Goal: Book appointment/travel/reservation

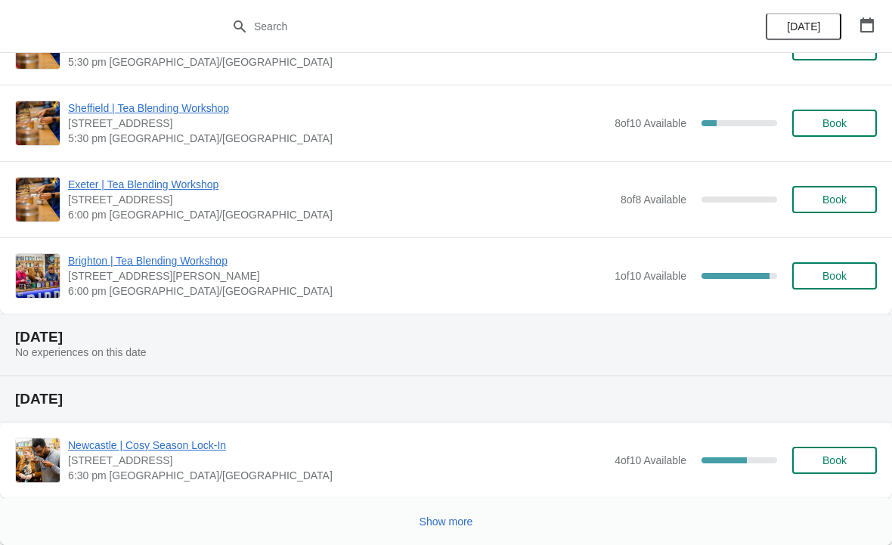
scroll to position [3372, 0]
click at [465, 522] on span "Show more" at bounding box center [447, 522] width 54 height 12
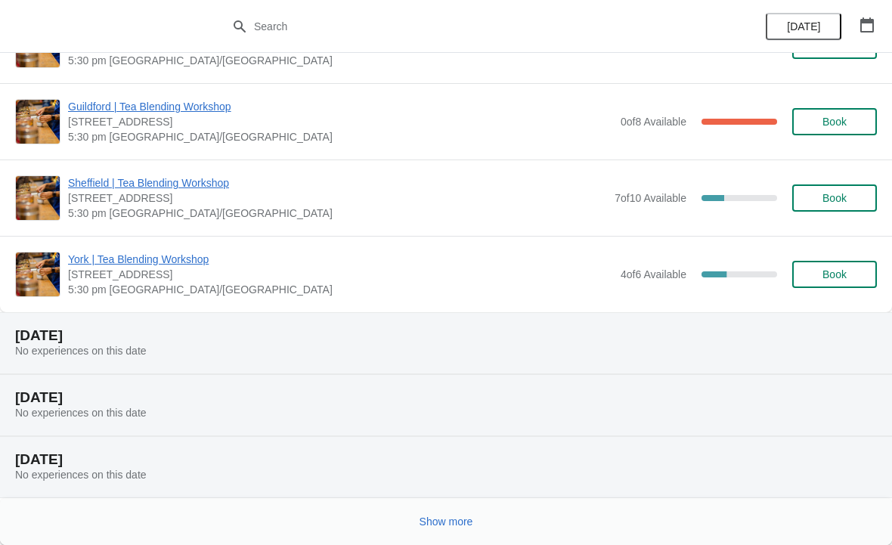
scroll to position [5272, 0]
click at [458, 522] on span "Show more" at bounding box center [447, 522] width 54 height 12
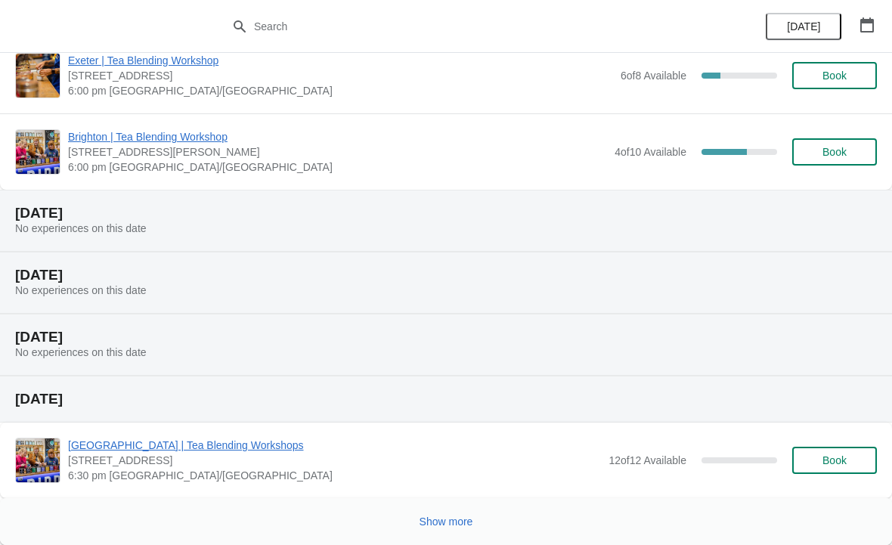
scroll to position [7309, 0]
click at [455, 510] on button "Show more" at bounding box center [447, 521] width 66 height 27
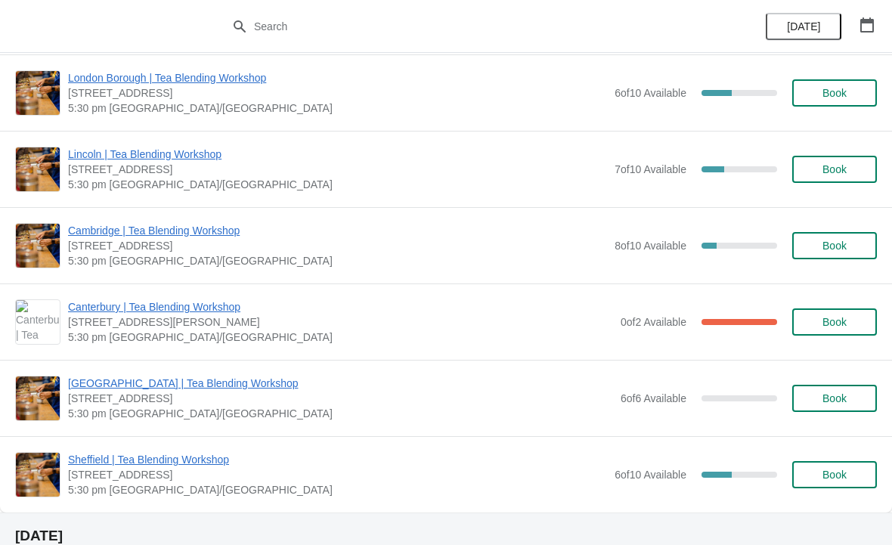
scroll to position [8824, 0]
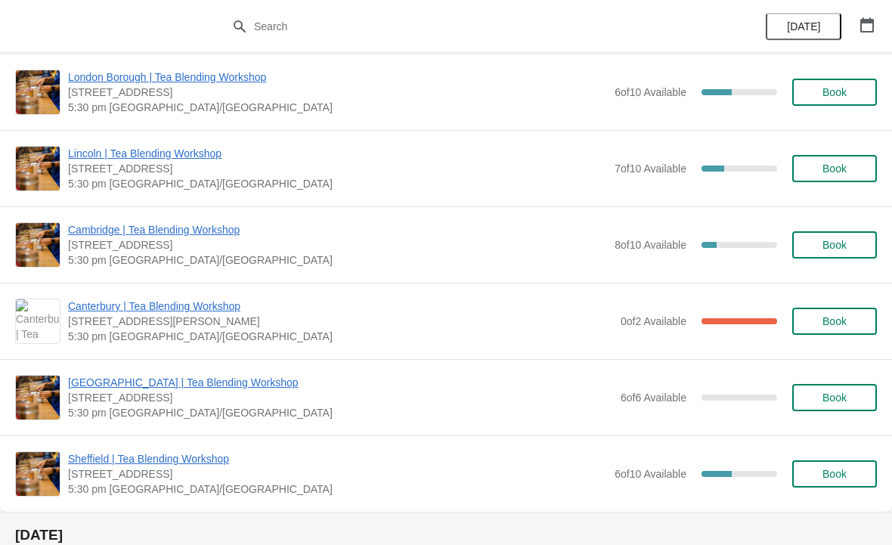
click at [847, 243] on span "Book" at bounding box center [835, 245] width 24 height 12
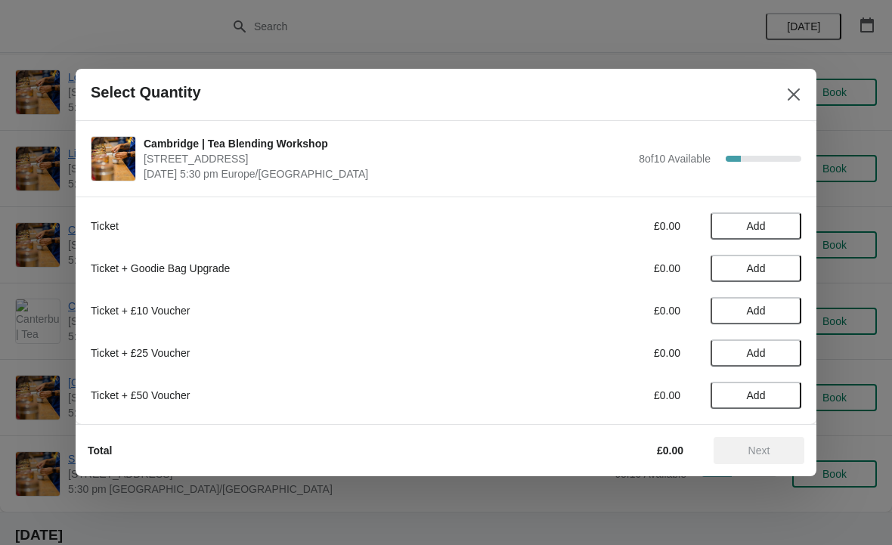
click at [761, 229] on span "Add" at bounding box center [756, 226] width 19 height 12
click at [787, 228] on icon at bounding box center [782, 227] width 16 height 16
click at [768, 456] on span "Next" at bounding box center [760, 451] width 22 height 12
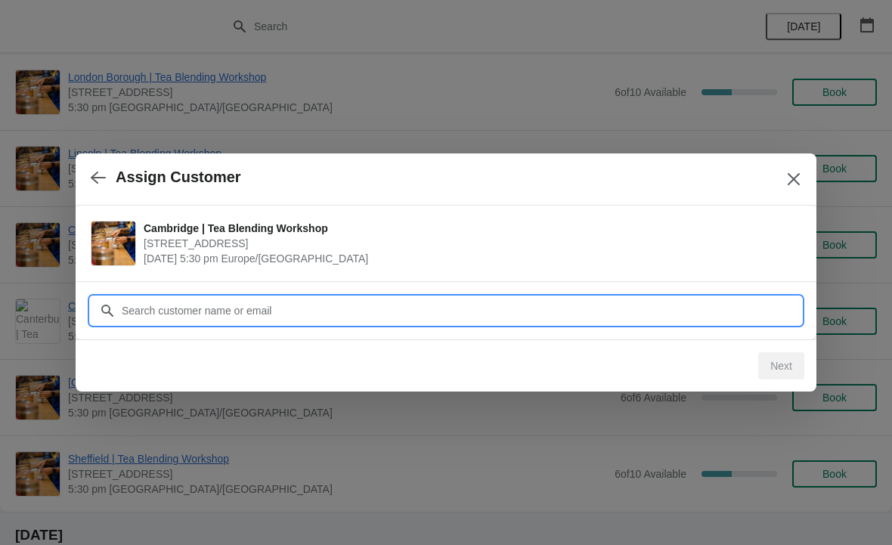
click at [275, 320] on input "Customer" at bounding box center [461, 310] width 681 height 27
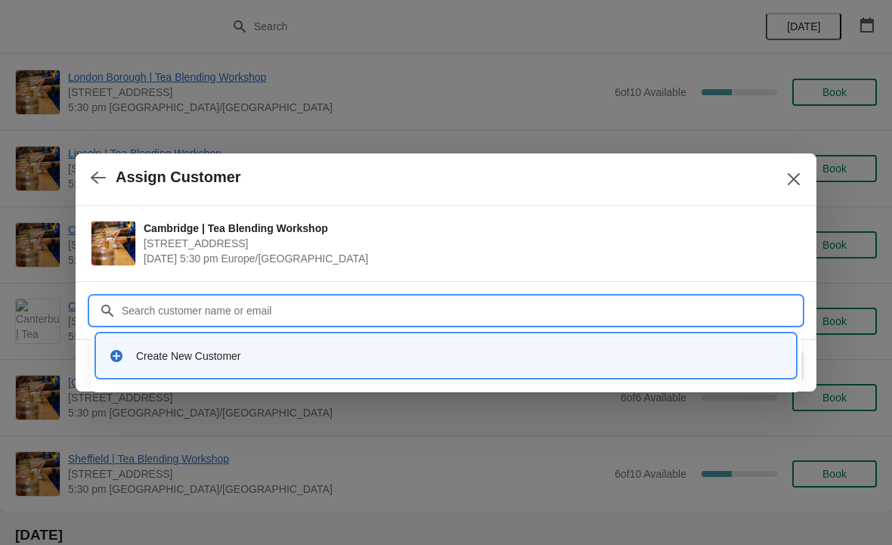
click at [235, 355] on div "Create New Customer" at bounding box center [459, 356] width 647 height 15
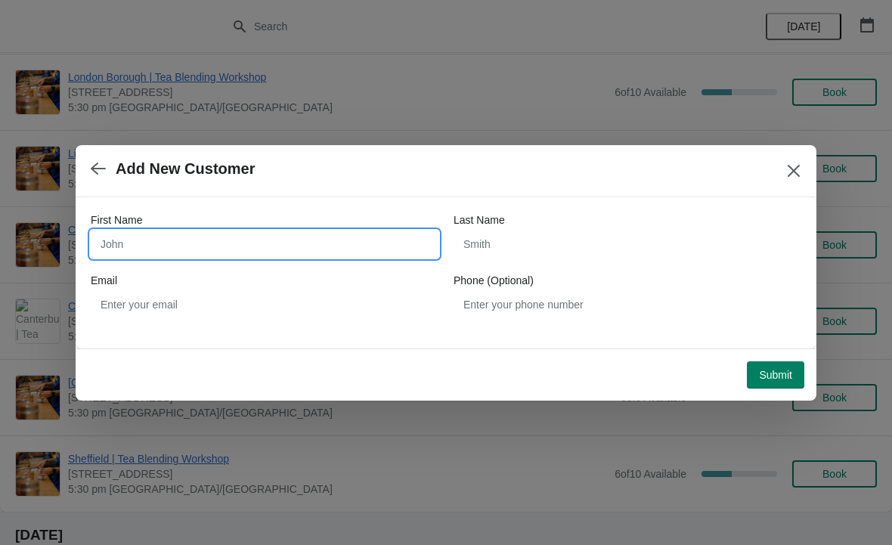
click at [250, 244] on input "First Name" at bounding box center [265, 244] width 348 height 27
type input "[PERSON_NAME]"
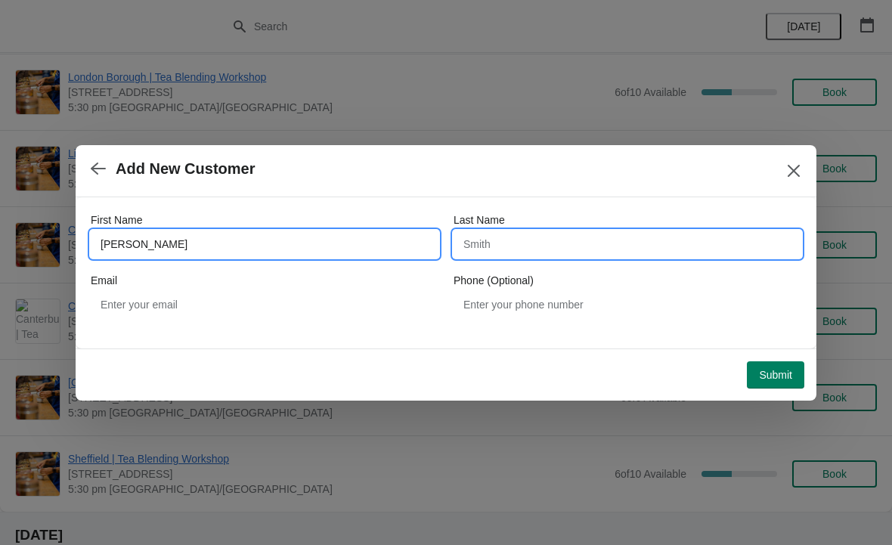
click at [625, 237] on input "Last Name" at bounding box center [628, 244] width 348 height 27
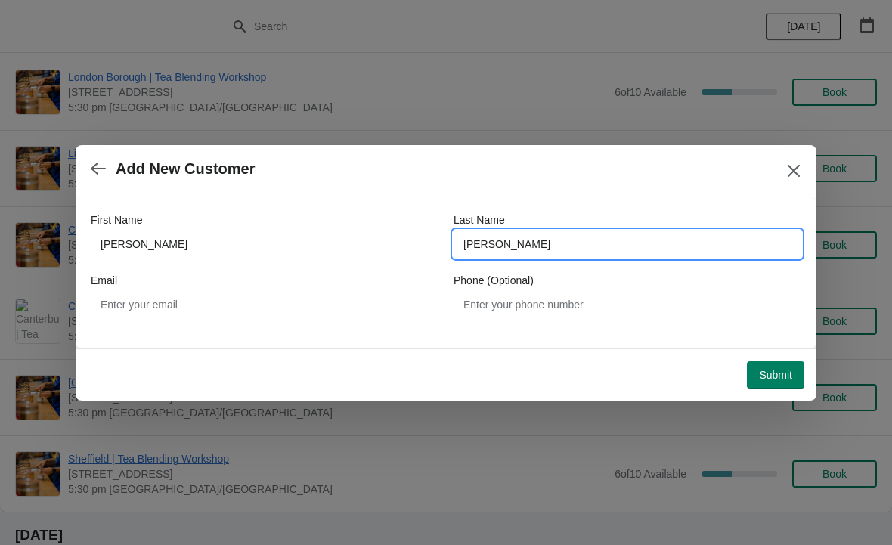
type input "[PERSON_NAME]"
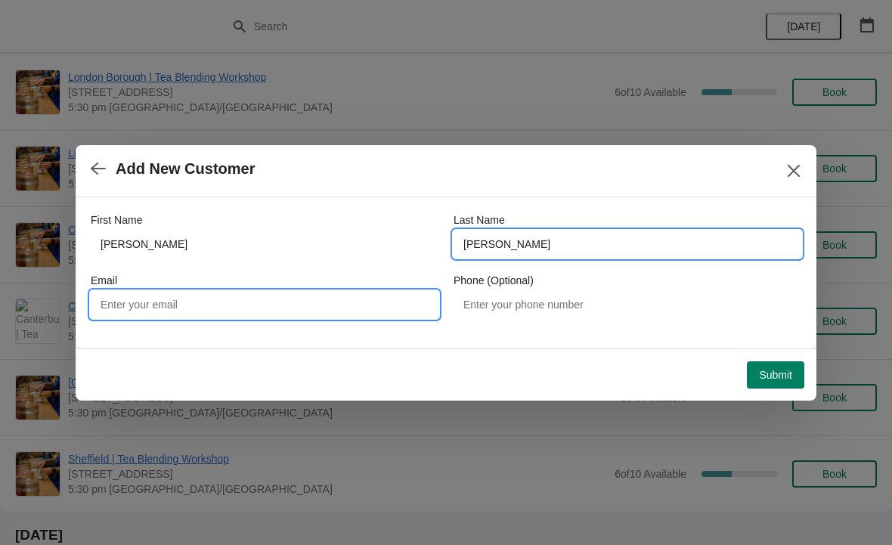
click at [234, 301] on input "Email" at bounding box center [265, 304] width 348 height 27
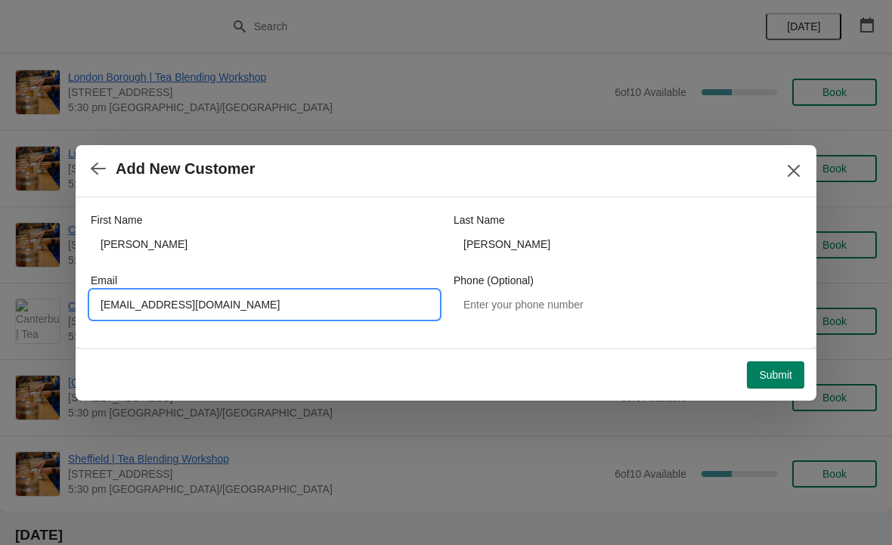
type input "[EMAIL_ADDRESS][DOMAIN_NAME]"
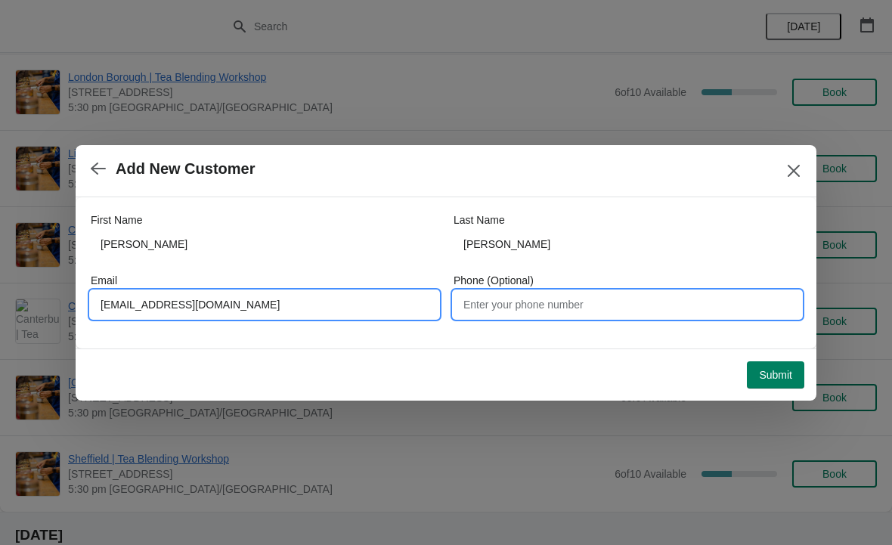
click at [611, 299] on input "Phone (Optional)" at bounding box center [628, 304] width 348 height 27
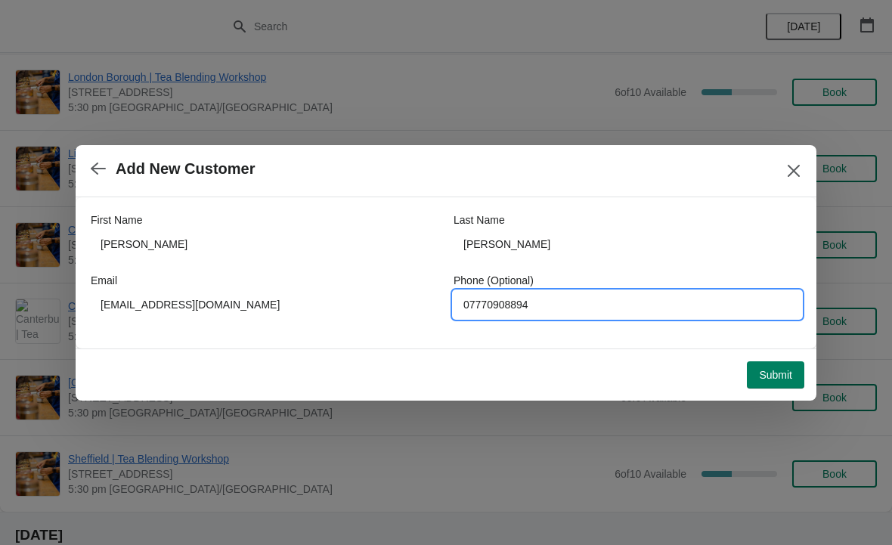
type input "07770908894"
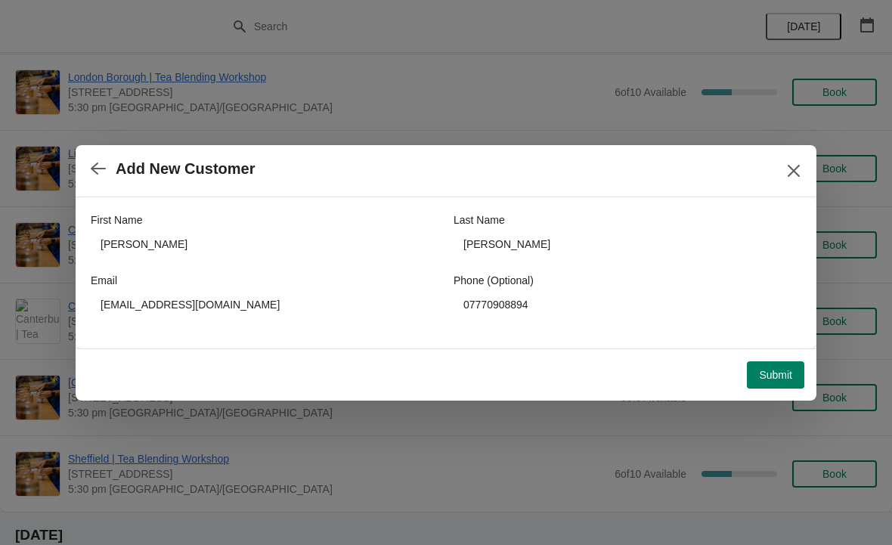
click at [780, 380] on span "Submit" at bounding box center [775, 375] width 33 height 12
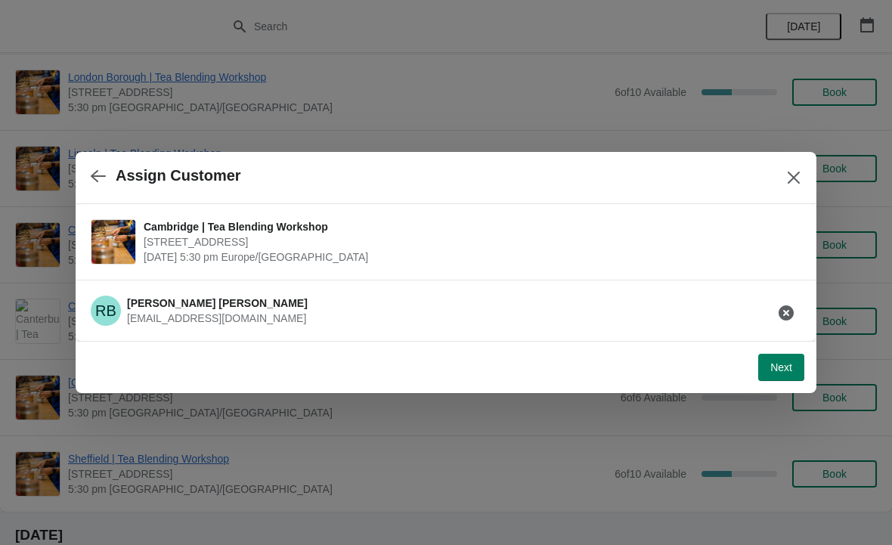
click at [786, 367] on span "Next" at bounding box center [782, 367] width 22 height 12
select select "No"
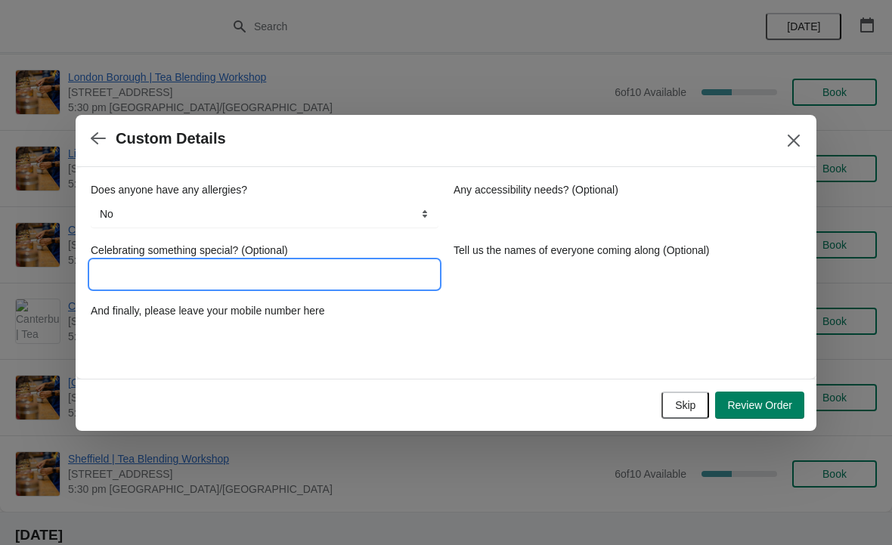
click at [195, 274] on input "Celebrating something special? (Optional)" at bounding box center [265, 274] width 348 height 27
type input "Birthday"
